Goal: Navigation & Orientation: Find specific page/section

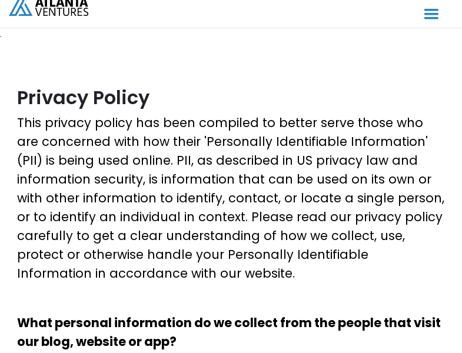
click at [78, 353] on html ". ABOUT OUR STORY TEAM Job Board PORTFOLIO Startup 101 RESOURCES TOOLS STORIES …" at bounding box center [231, 176] width 462 height 353
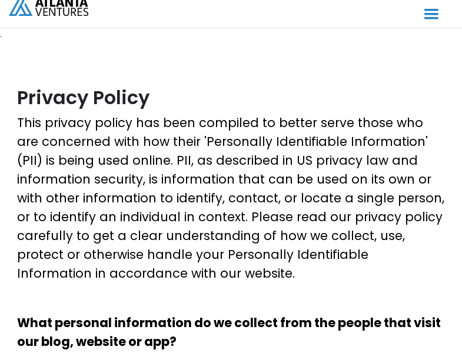
click at [78, 353] on html ". ABOUT OUR STORY TEAM Job Board PORTFOLIO Startup 101 RESOURCES TOOLS STORIES …" at bounding box center [231, 176] width 462 height 353
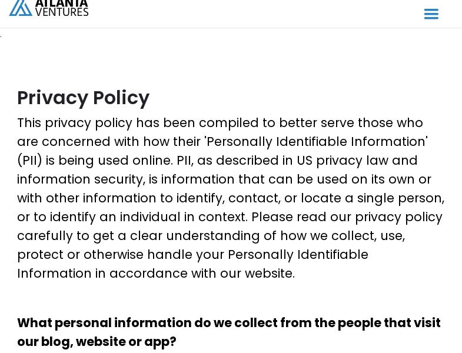
click at [78, 353] on html ". ABOUT OUR STORY TEAM Job Board PORTFOLIO Startup 101 RESOURCES TOOLS STORIES …" at bounding box center [231, 176] width 462 height 353
